Goal: Task Accomplishment & Management: Complete application form

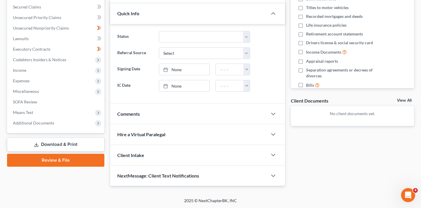
click at [74, 158] on link "Review & File" at bounding box center [55, 160] width 97 height 13
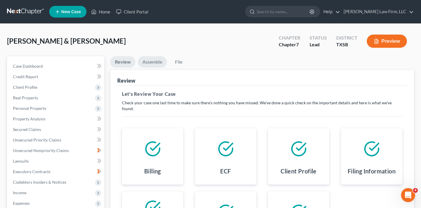
click at [154, 62] on link "Assemble" at bounding box center [152, 61] width 29 height 11
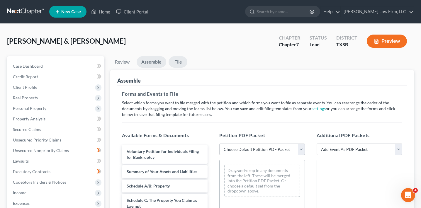
click at [178, 57] on link "File" at bounding box center [177, 61] width 19 height 11
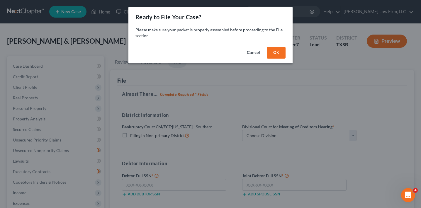
click at [277, 53] on button "OK" at bounding box center [276, 53] width 19 height 12
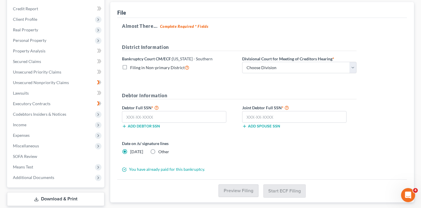
scroll to position [69, 0]
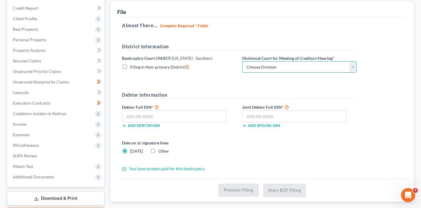
click at [272, 65] on select "Choose Division [GEOGRAPHIC_DATA] [GEOGRAPHIC_DATA] [GEOGRAPHIC_DATA] [GEOGRAPH…" at bounding box center [299, 67] width 114 height 12
select select "2"
click at [242, 61] on select "Choose Division [GEOGRAPHIC_DATA] [GEOGRAPHIC_DATA] [GEOGRAPHIC_DATA] [GEOGRAPH…" at bounding box center [299, 67] width 114 height 12
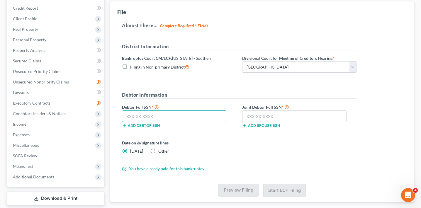
click at [184, 117] on input "text" at bounding box center [174, 116] width 104 height 12
type input "322-87-4320"
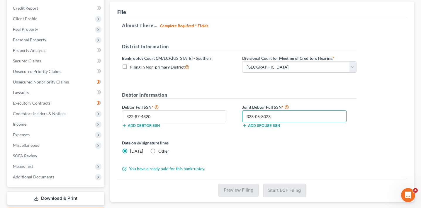
type input "323-05-8023"
click at [226, 158] on div "Date on /s/ signature lines [DATE] Other" at bounding box center [239, 149] width 240 height 19
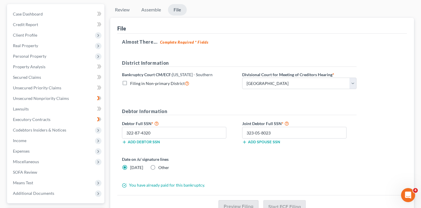
scroll to position [24, 0]
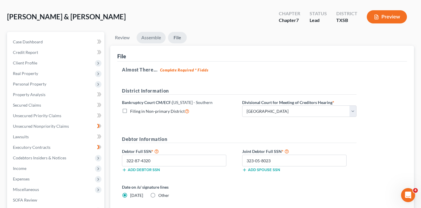
click at [151, 38] on link "Assemble" at bounding box center [150, 37] width 29 height 11
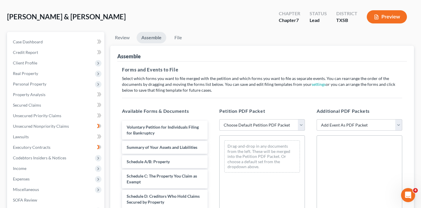
click at [244, 130] on select "Choose Default Petition PDF Packet Emergency Filing (Voluntary Petition and Cre…" at bounding box center [262, 125] width 86 height 12
select select "1"
click at [219, 119] on select "Choose Default Petition PDF Packet Emergency Filing (Voluntary Petition and Cre…" at bounding box center [262, 125] width 86 height 12
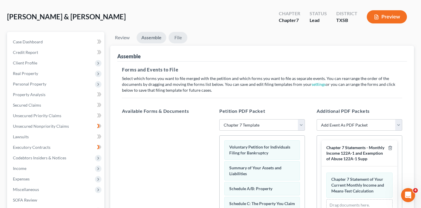
click at [179, 39] on link "File" at bounding box center [177, 37] width 19 height 11
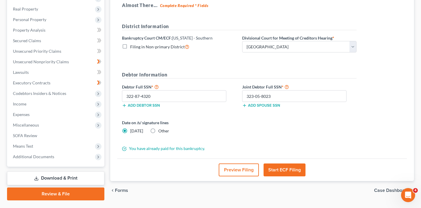
scroll to position [103, 0]
